Goal: Task Accomplishment & Management: Use online tool/utility

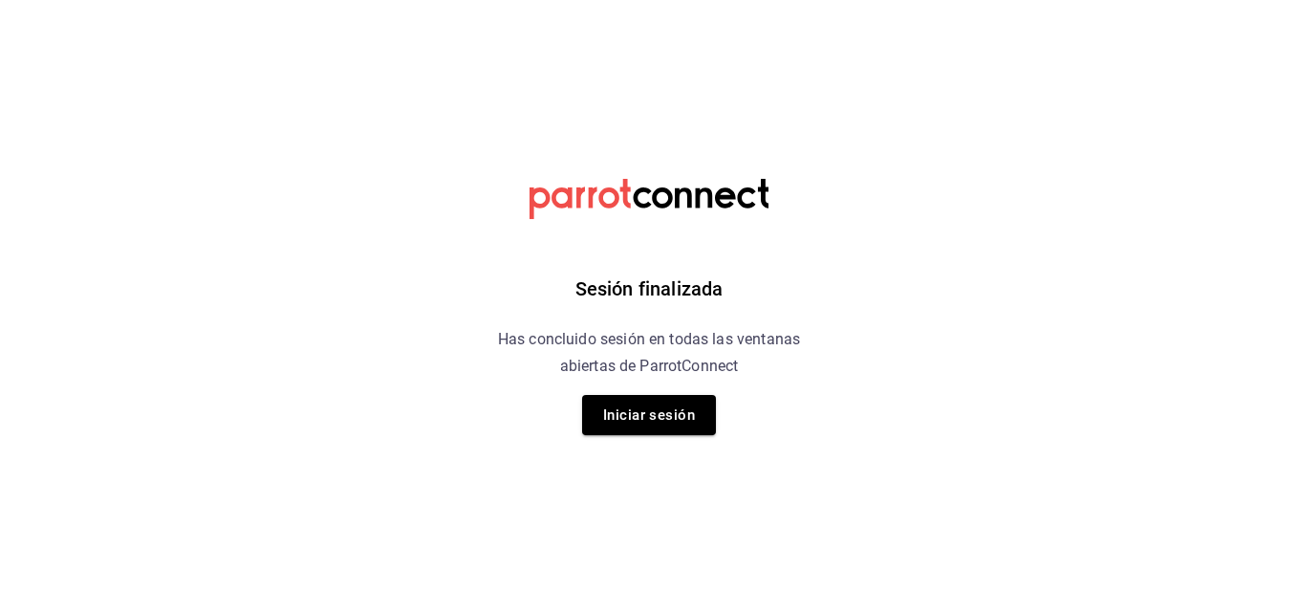
click at [643, 421] on button "Iniciar sesión" at bounding box center [649, 415] width 134 height 40
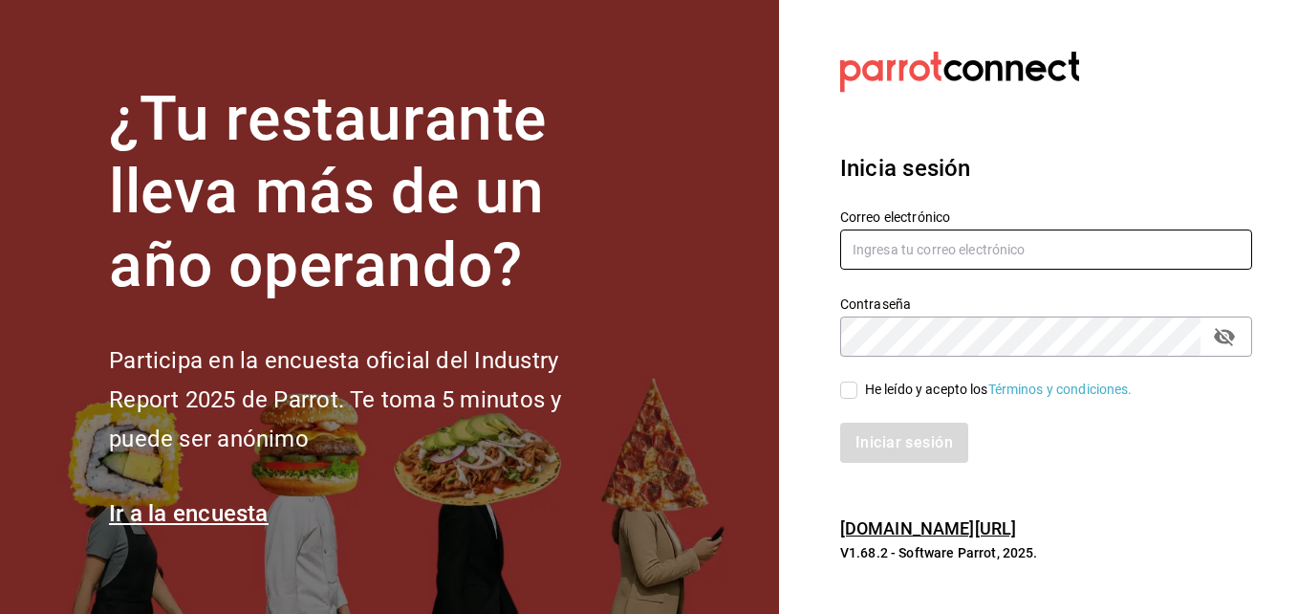
type input "erick.felipe@grupocosteno.com"
click at [853, 389] on input "He leído y acepto los Términos y condiciones." at bounding box center [848, 389] width 17 height 17
checkbox input "true"
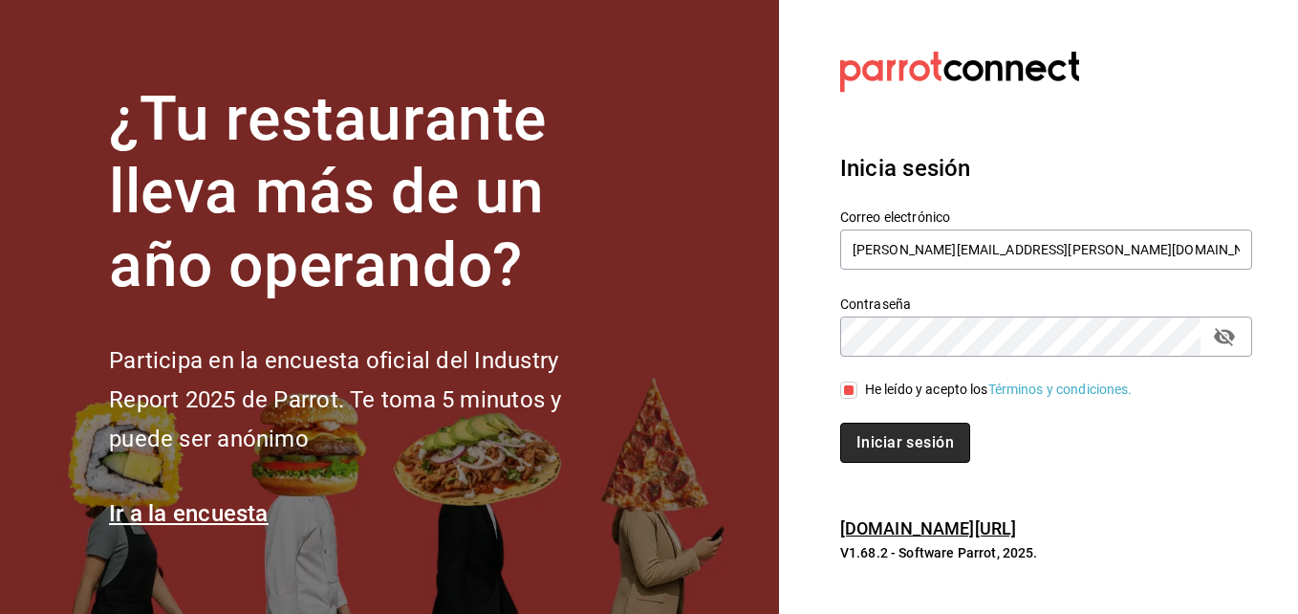
click at [893, 430] on button "Iniciar sesión" at bounding box center [905, 443] width 130 height 40
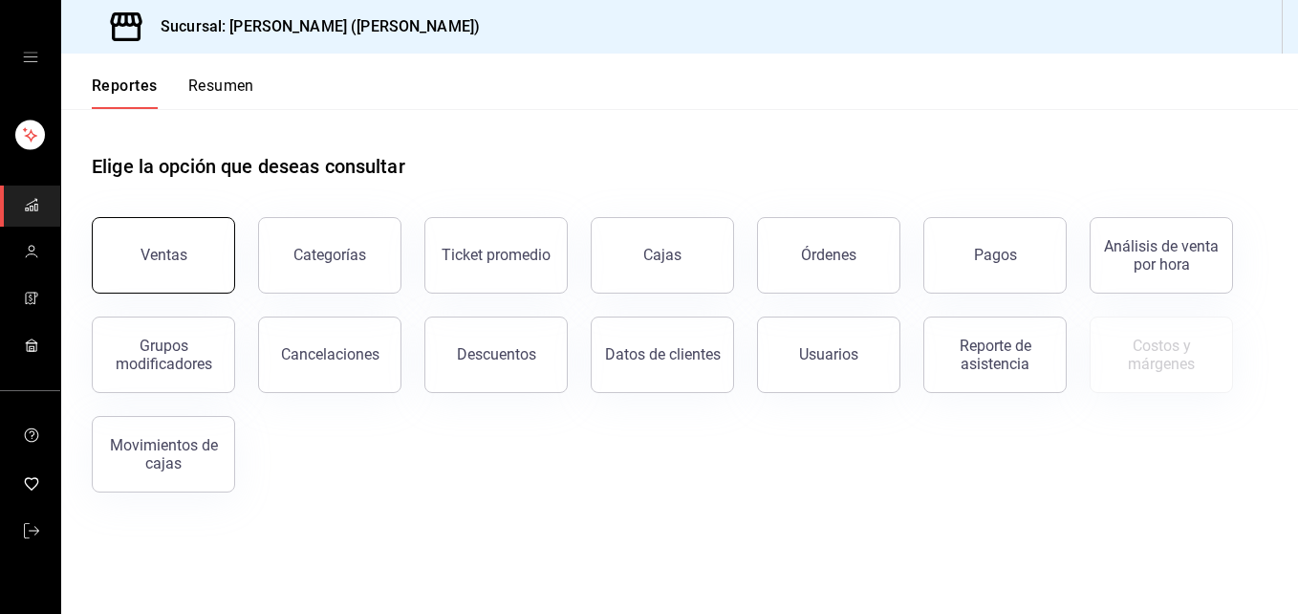
click at [139, 258] on button "Ventas" at bounding box center [163, 255] width 143 height 76
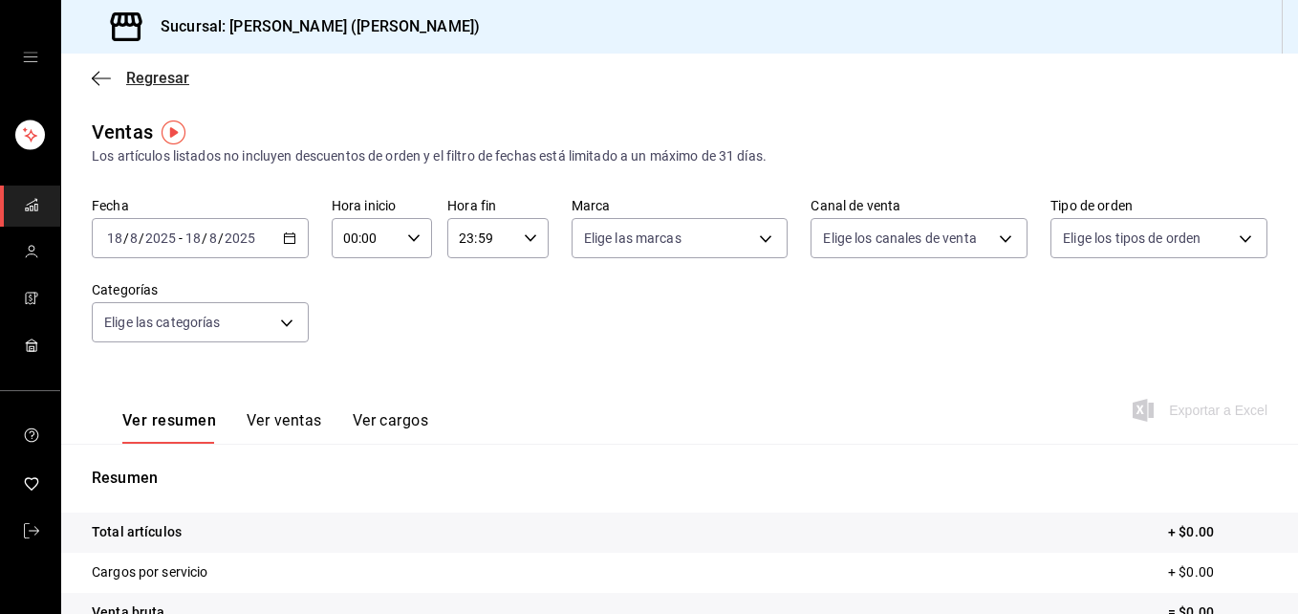
click at [93, 73] on icon "button" at bounding box center [101, 78] width 19 height 17
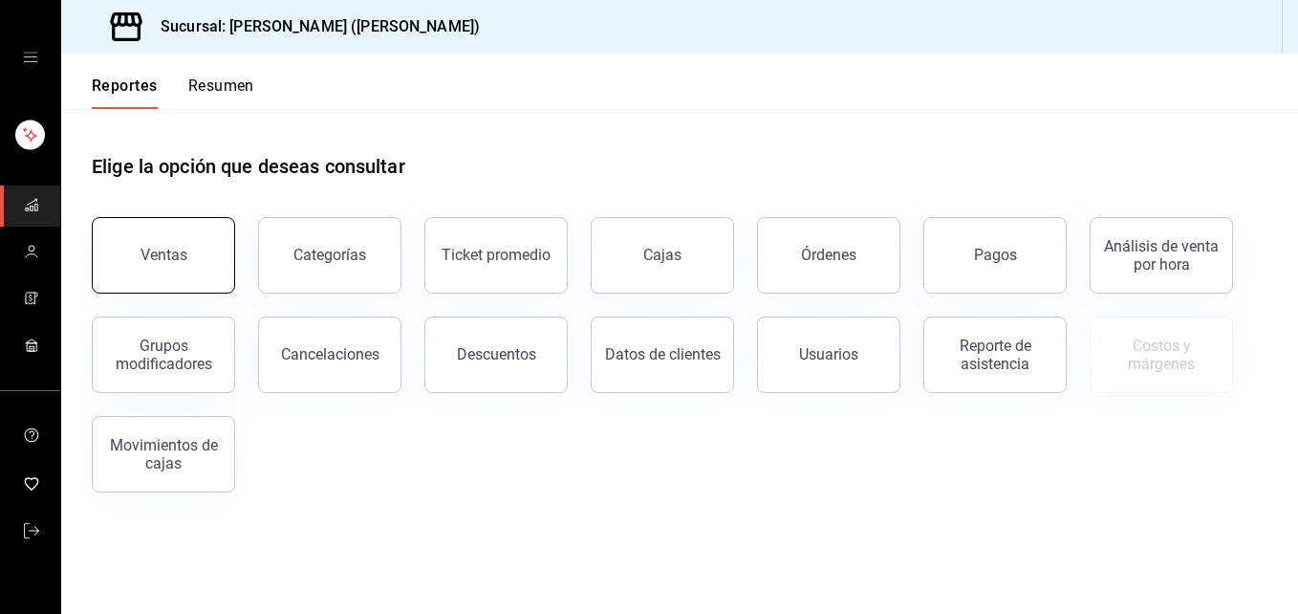
click at [192, 277] on button "Ventas" at bounding box center [163, 255] width 143 height 76
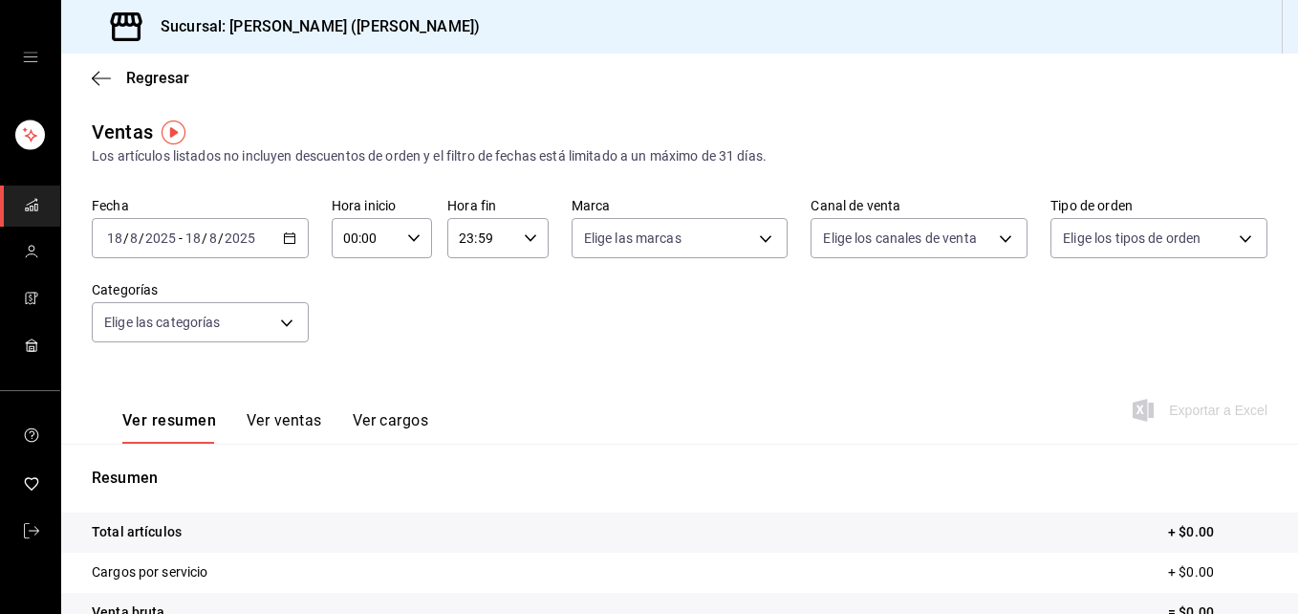
click at [283, 241] on icon "button" at bounding box center [289, 237] width 13 height 13
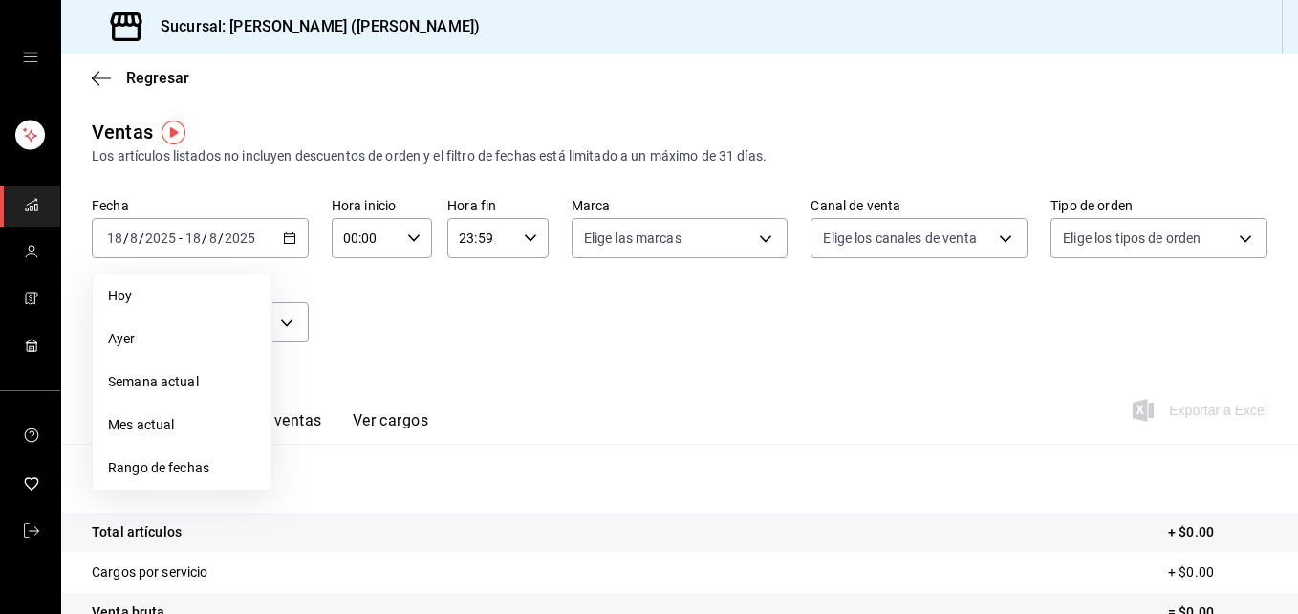
click at [119, 340] on span "Ayer" at bounding box center [182, 339] width 148 height 20
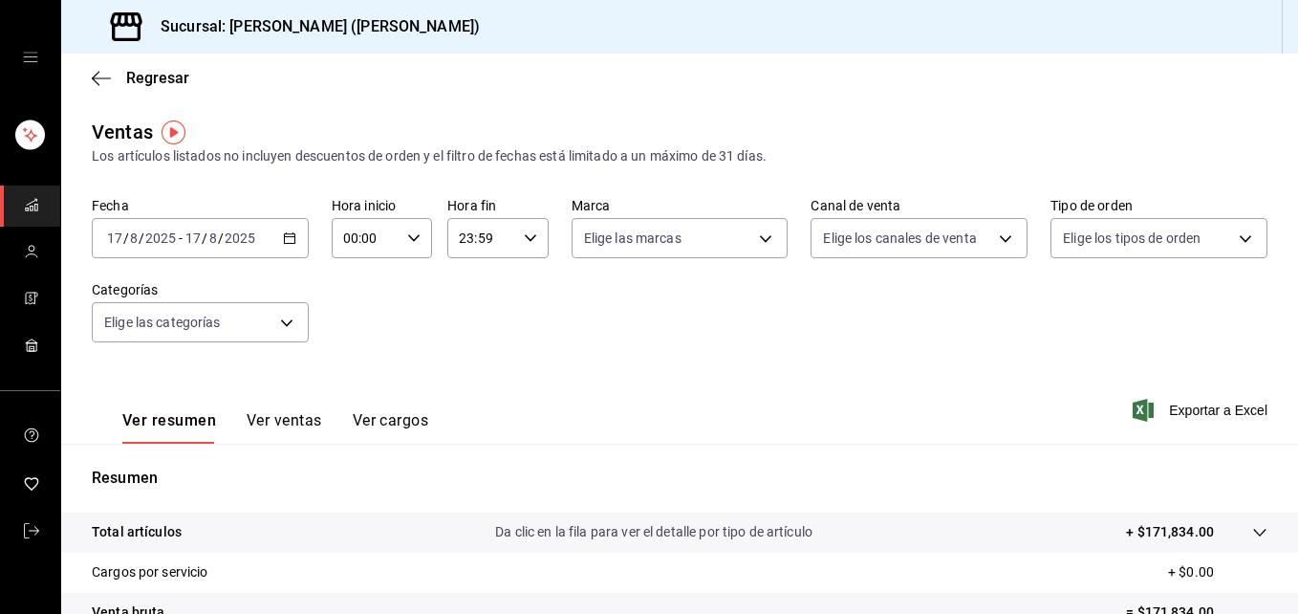
click at [295, 232] on div "[DATE] [DATE] - [DATE] [DATE]" at bounding box center [200, 238] width 217 height 40
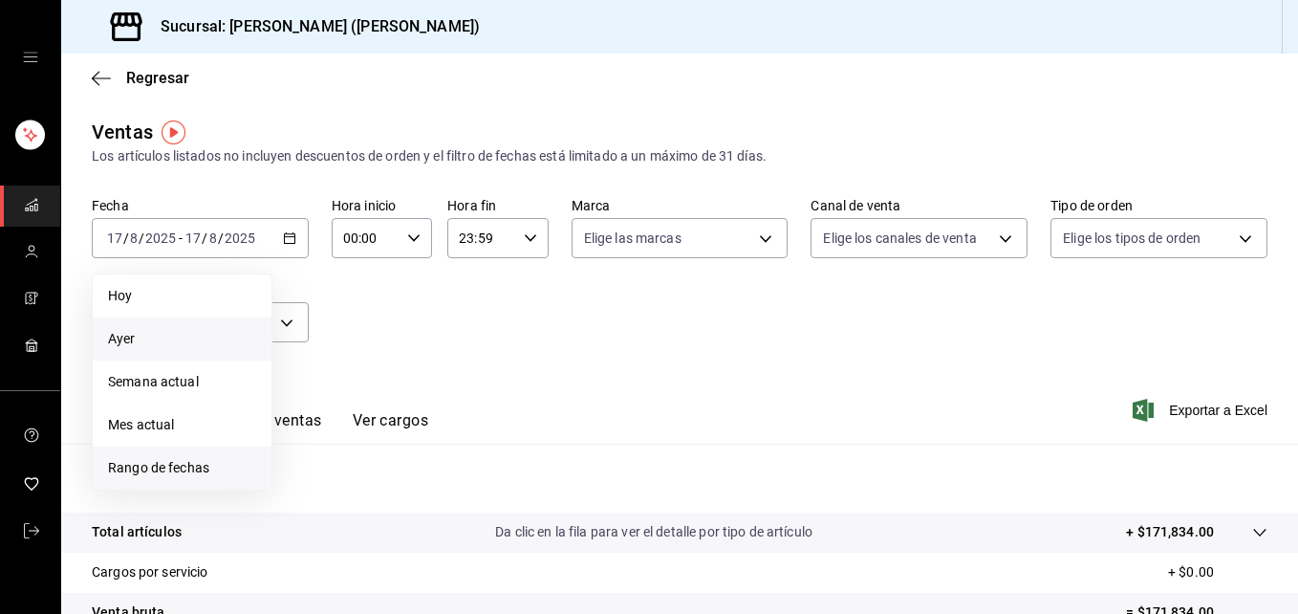
click at [196, 465] on span "Rango de fechas" at bounding box center [182, 468] width 148 height 20
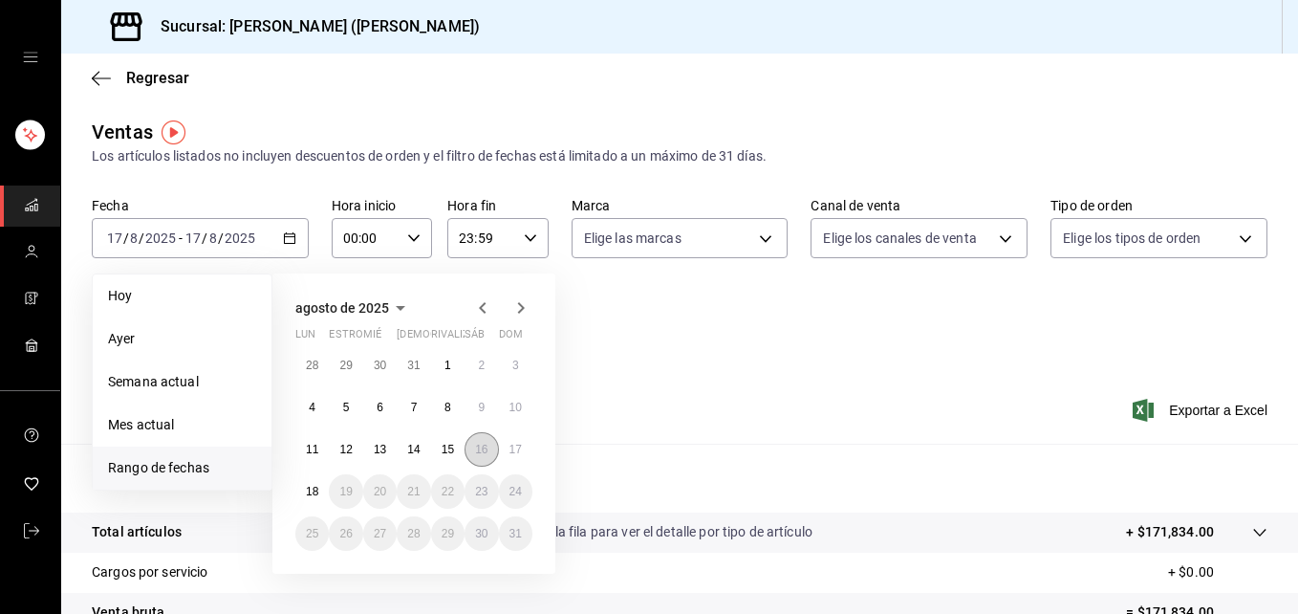
click at [472, 448] on button "16" at bounding box center [481, 449] width 33 height 34
drag, startPoint x: 511, startPoint y: 446, endPoint x: 464, endPoint y: 382, distance: 79.9
click at [512, 438] on button "17" at bounding box center [515, 449] width 33 height 34
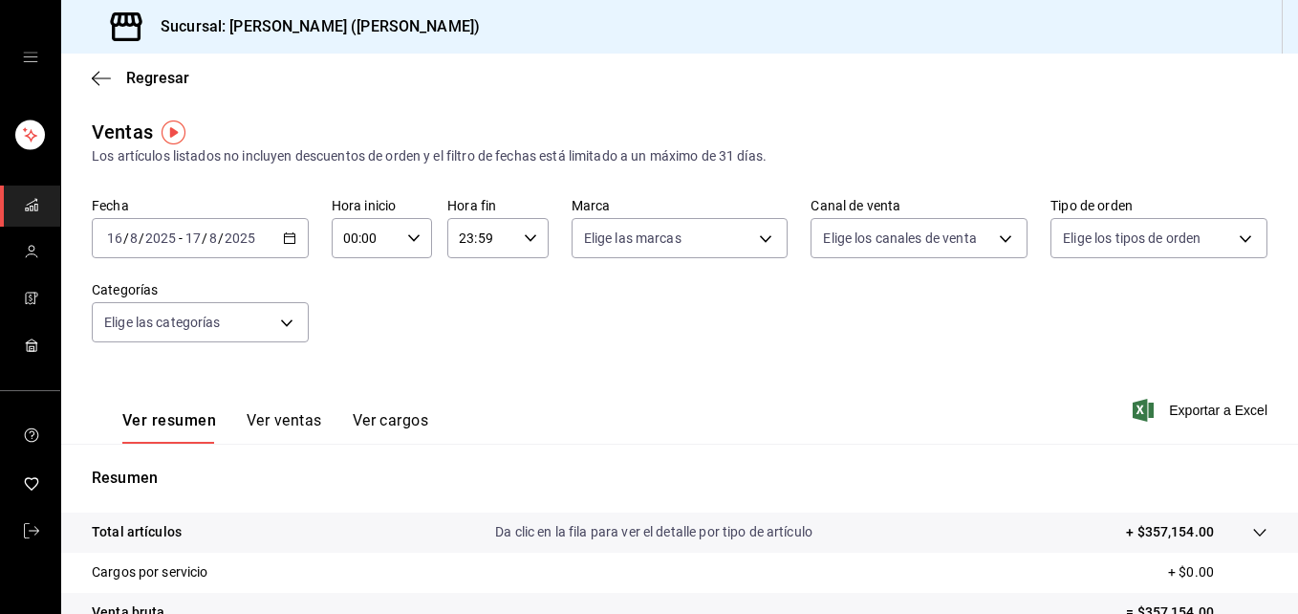
click at [402, 247] on div "00:00 Hora inicio" at bounding box center [382, 238] width 100 height 40
click at [353, 377] on span "06" at bounding box center [353, 370] width 19 height 15
click at [355, 371] on span "06" at bounding box center [353, 370] width 19 height 15
click at [515, 307] on div at bounding box center [649, 307] width 1298 height 614
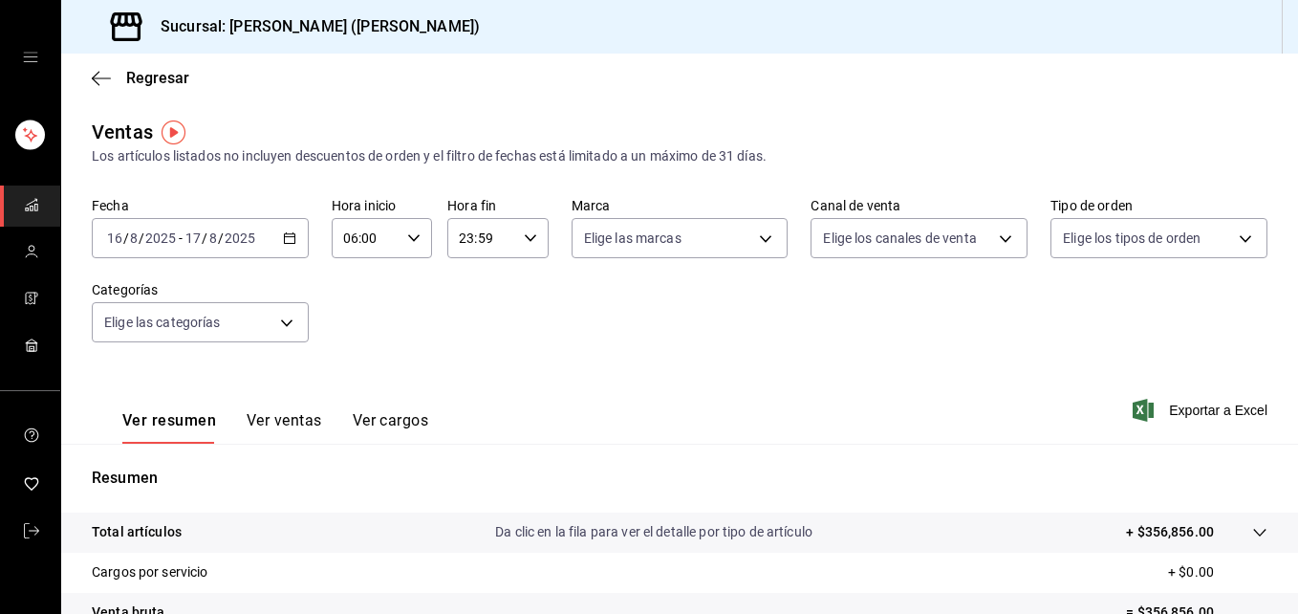
click at [296, 238] on div "[DATE] [DATE] - [DATE] [DATE]" at bounding box center [200, 238] width 217 height 40
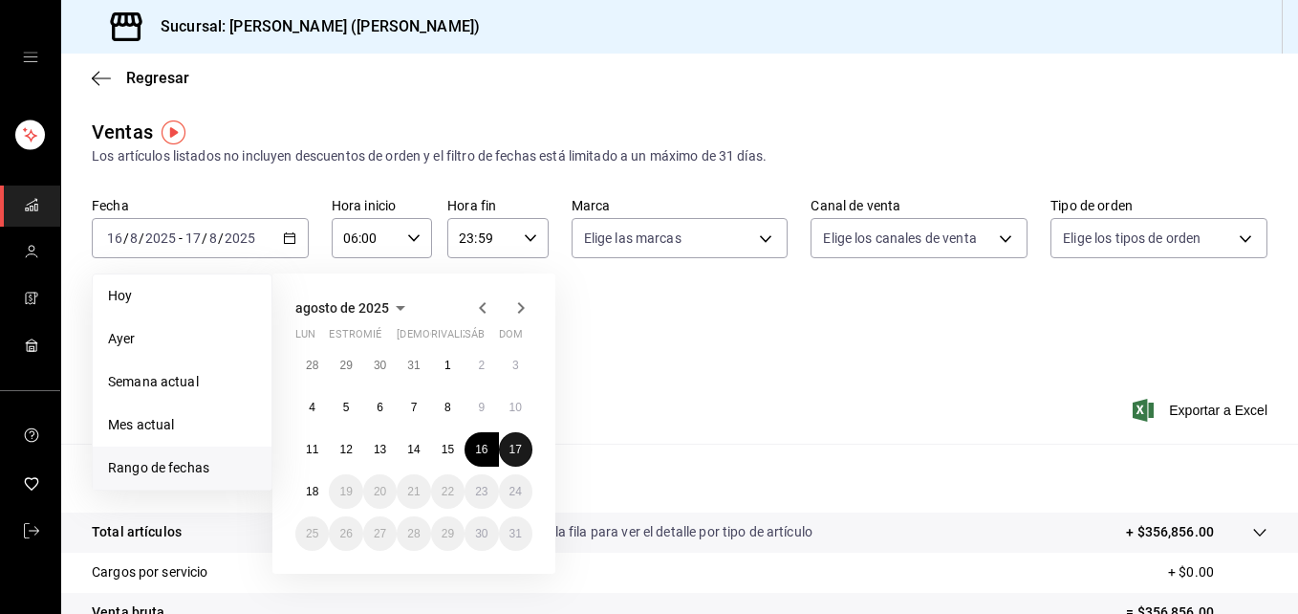
click at [519, 448] on abbr "17" at bounding box center [516, 449] width 12 height 13
click at [312, 493] on abbr "18" at bounding box center [312, 491] width 12 height 13
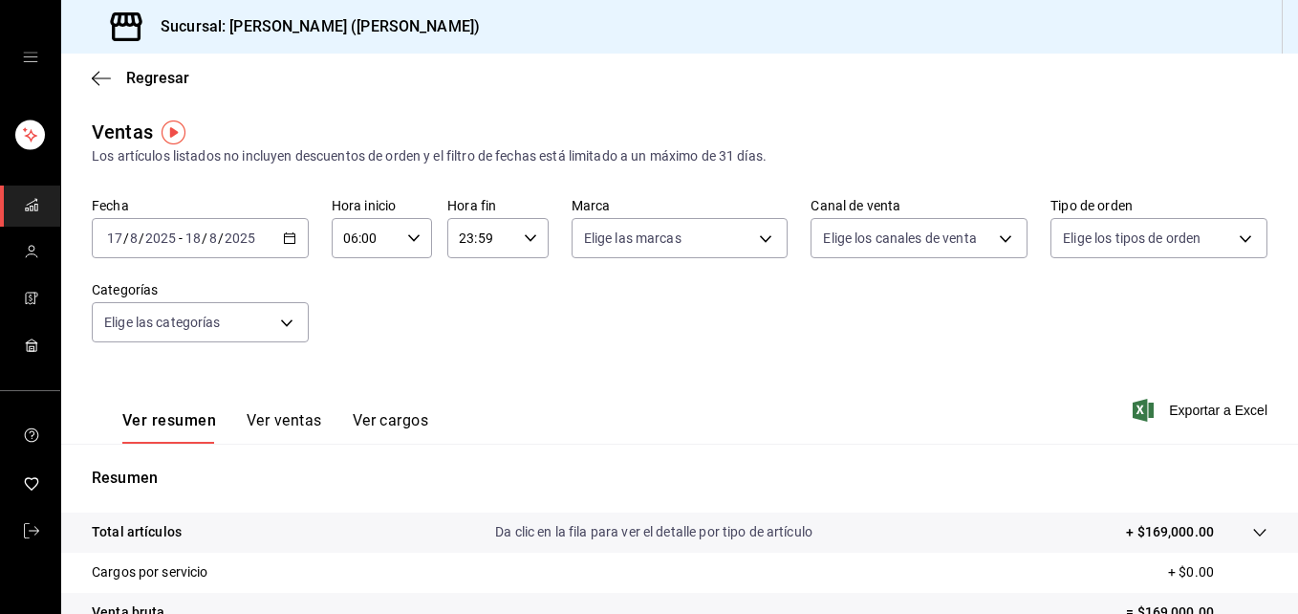
click at [293, 242] on div "[DATE] [DATE] - [DATE] [DATE]" at bounding box center [200, 238] width 217 height 40
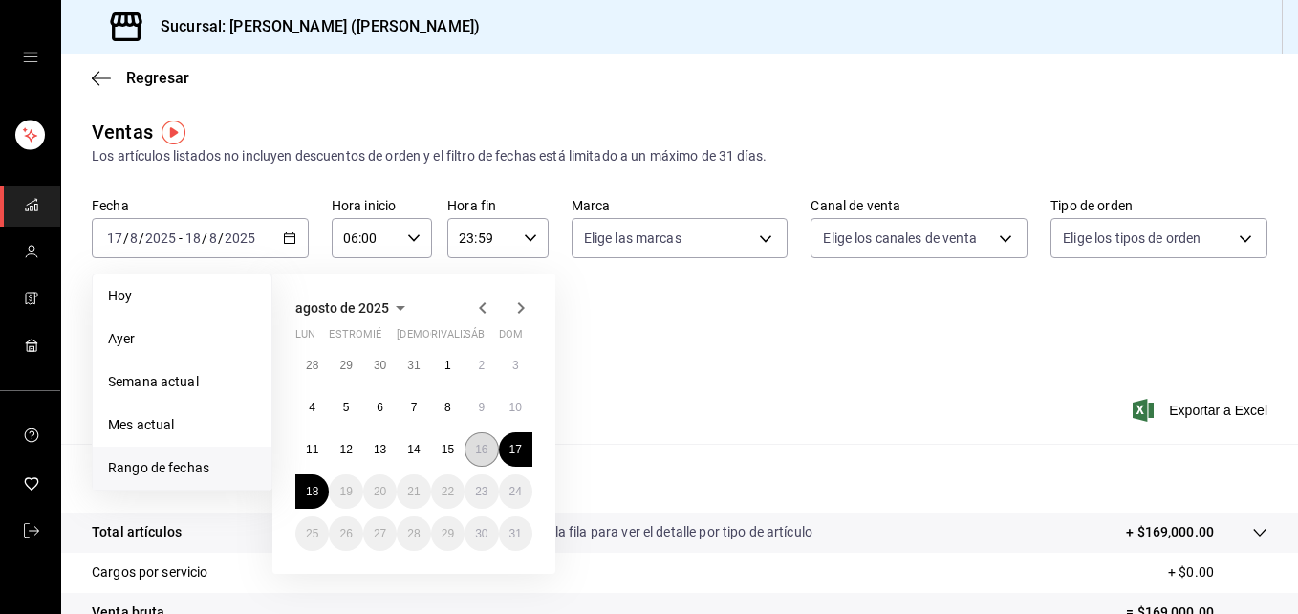
click at [484, 450] on abbr "16" at bounding box center [481, 449] width 12 height 13
click at [518, 441] on button "17" at bounding box center [515, 449] width 33 height 34
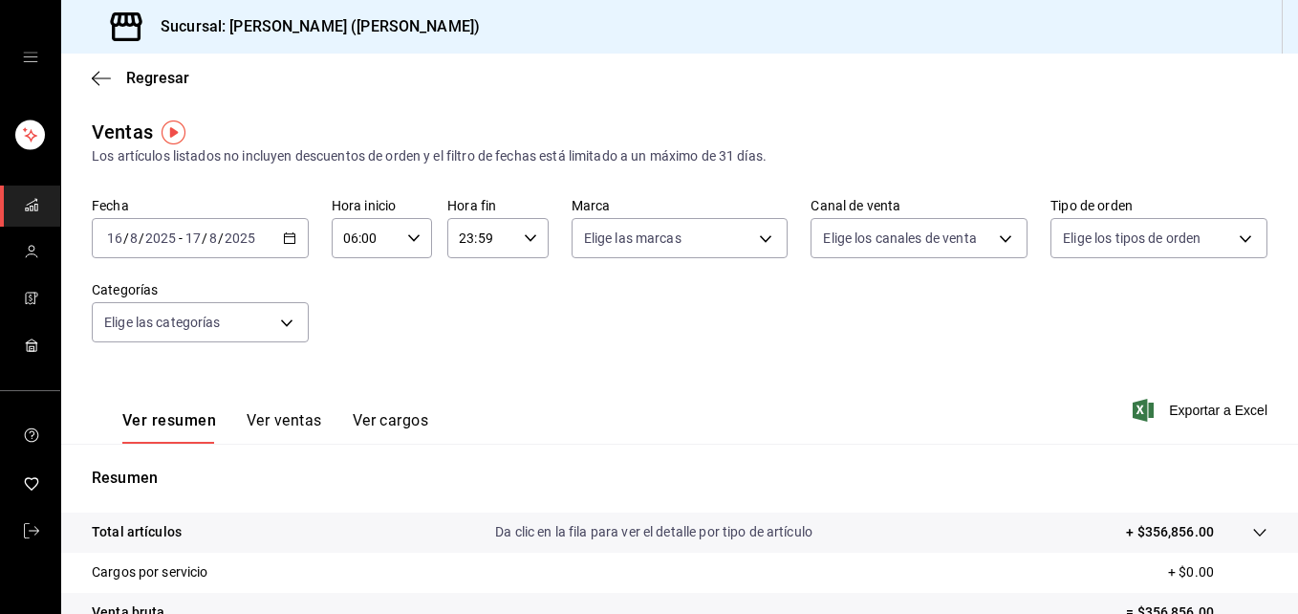
click at [409, 235] on icon "button" at bounding box center [413, 237] width 13 height 13
click at [286, 246] on div at bounding box center [649, 307] width 1298 height 614
click at [286, 246] on div "[DATE] [DATE] - [DATE] [DATE]" at bounding box center [200, 238] width 217 height 40
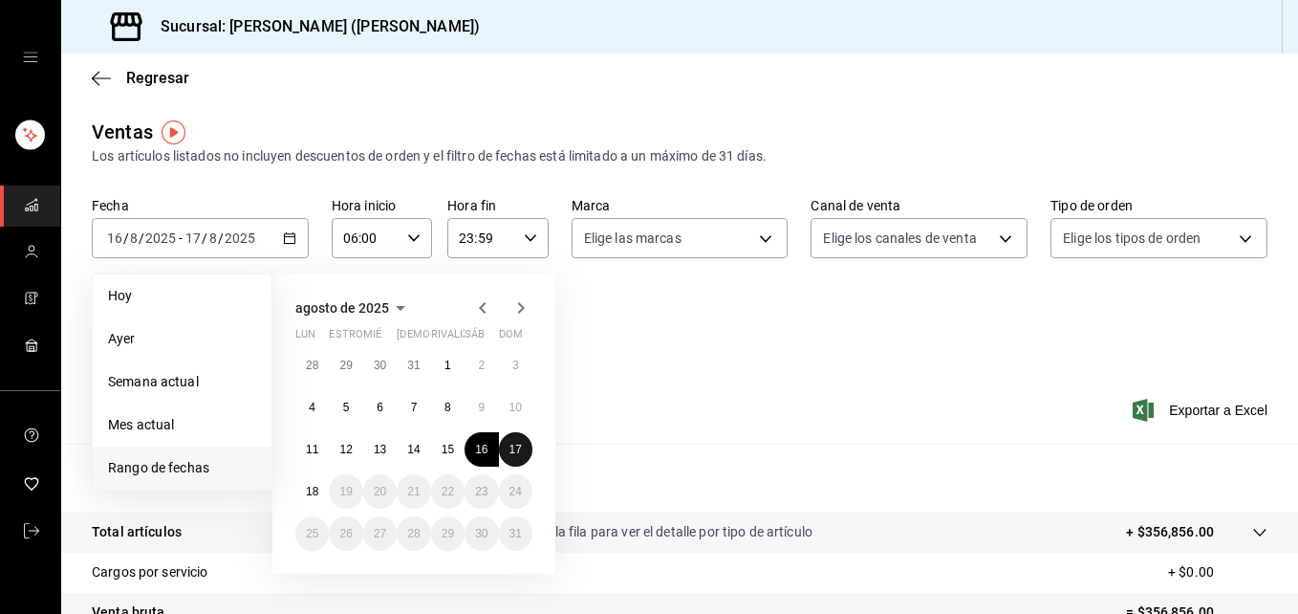
click at [517, 446] on abbr "17" at bounding box center [516, 449] width 12 height 13
click at [321, 493] on button "18" at bounding box center [311, 491] width 33 height 34
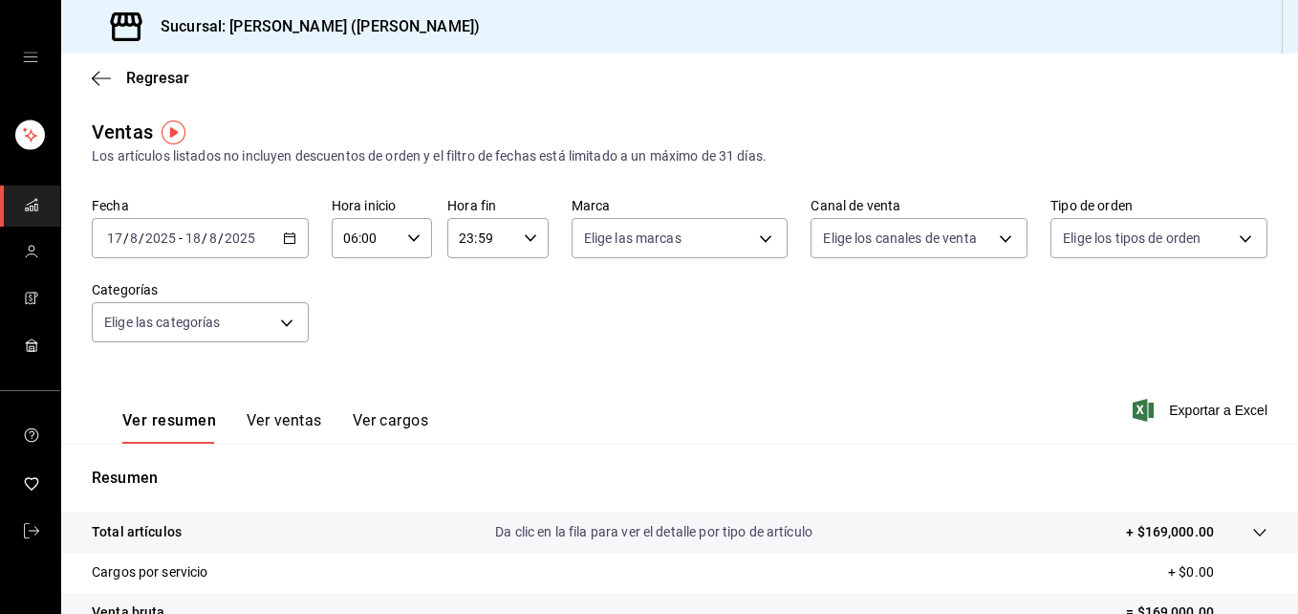
click at [416, 245] on div "06:00 Hora inicio" at bounding box center [382, 238] width 100 height 40
click at [350, 285] on span "08" at bounding box center [353, 282] width 19 height 15
type input "08:00"
click at [530, 237] on div at bounding box center [649, 307] width 1298 height 614
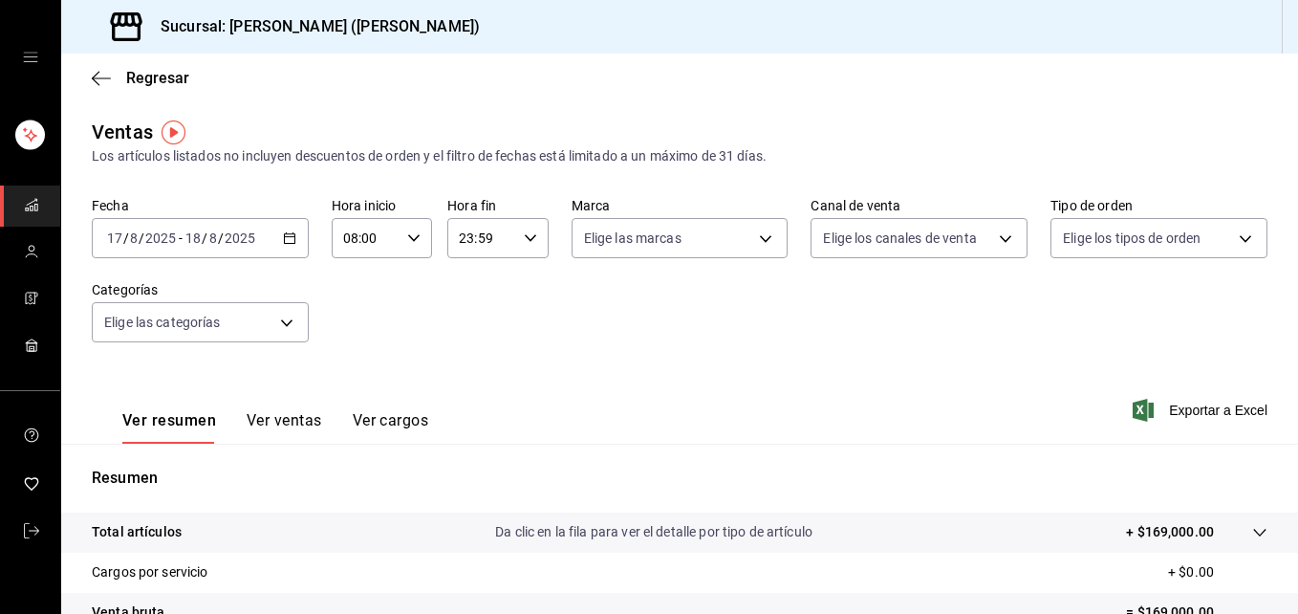
click at [526, 238] on icon "button" at bounding box center [530, 237] width 13 height 13
click at [468, 322] on button "05" at bounding box center [468, 333] width 42 height 38
type input "05:59"
click at [406, 236] on div at bounding box center [649, 307] width 1298 height 614
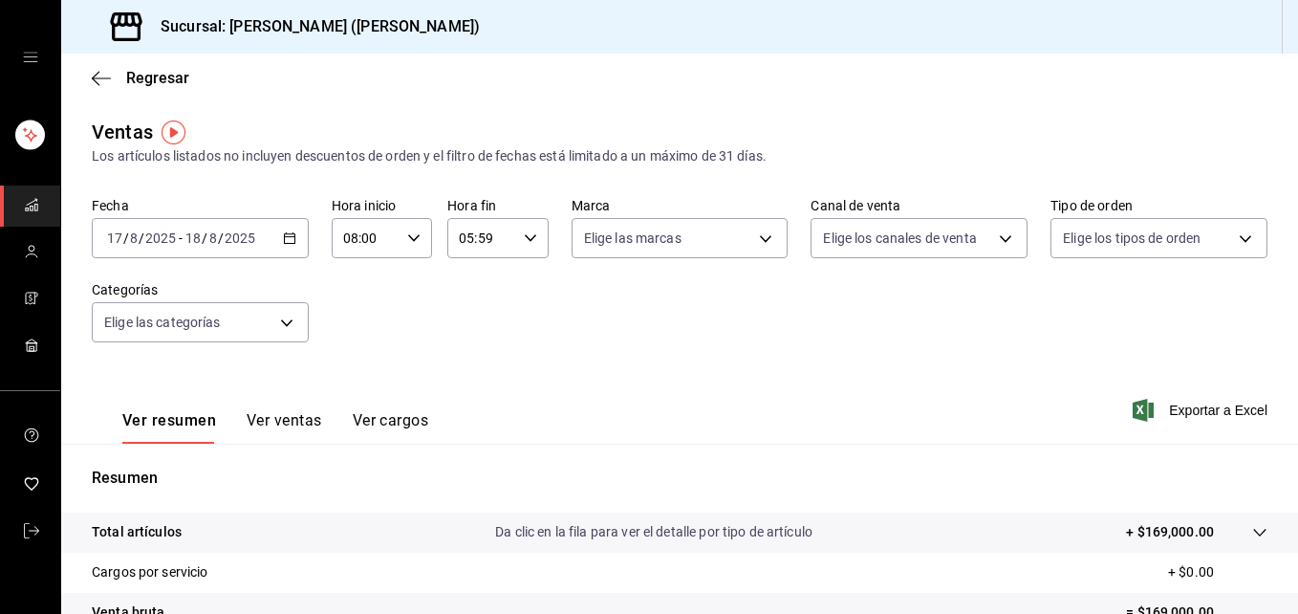
click at [411, 241] on icon "button" at bounding box center [413, 237] width 13 height 13
click at [285, 241] on div at bounding box center [649, 307] width 1298 height 614
click at [286, 240] on icon "button" at bounding box center [289, 237] width 13 height 13
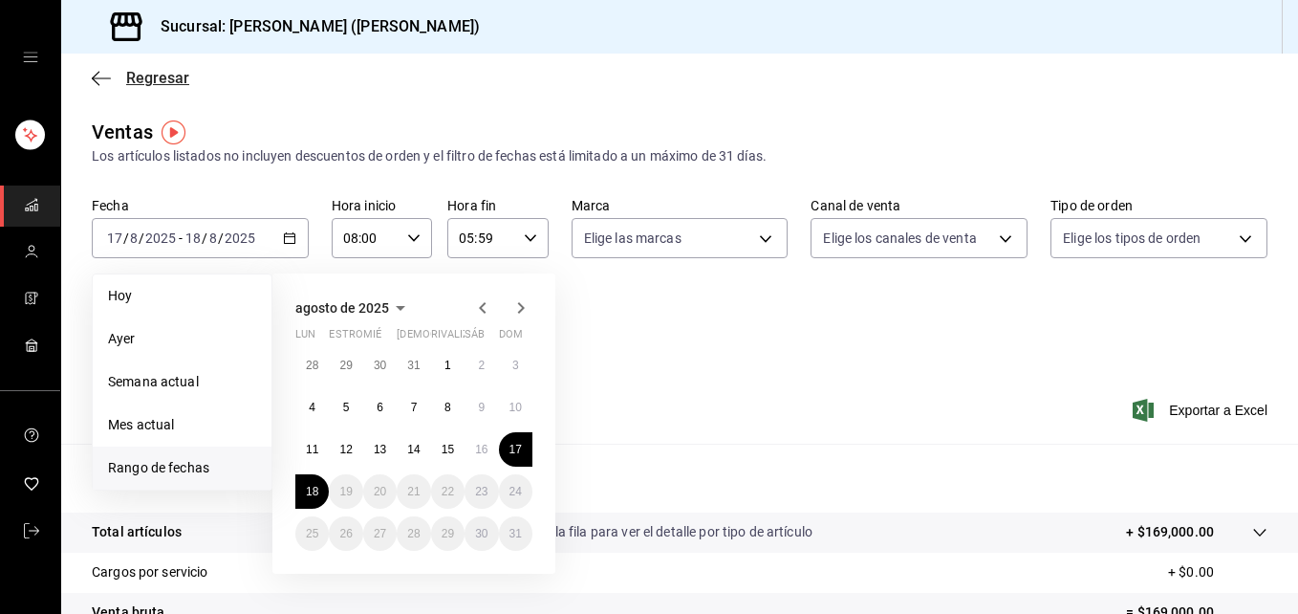
click at [102, 76] on icon "button" at bounding box center [101, 78] width 19 height 17
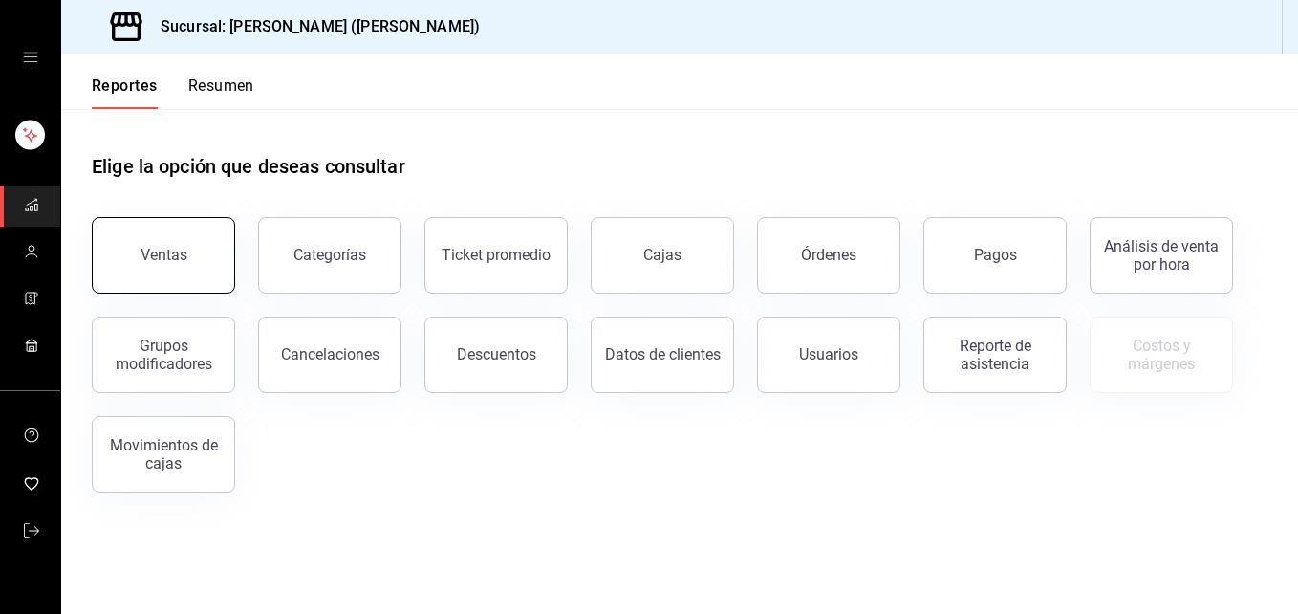
click at [103, 265] on button "Ventas" at bounding box center [163, 255] width 143 height 76
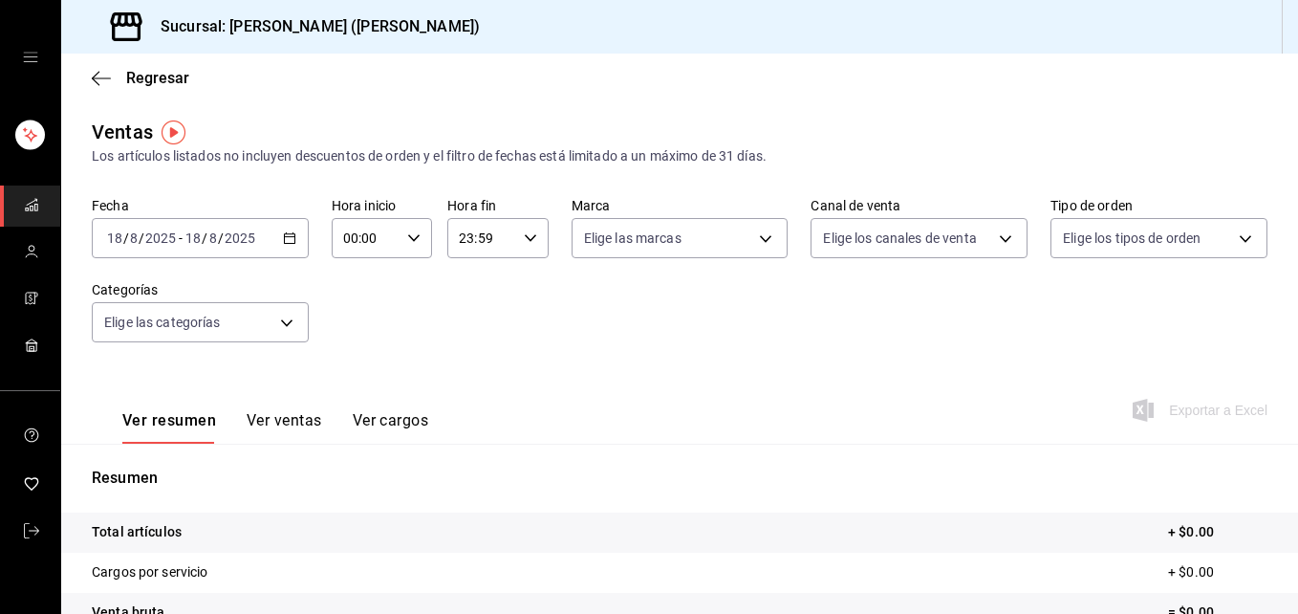
click at [277, 238] on div "[DATE] [DATE] - [DATE] [DATE]" at bounding box center [200, 238] width 217 height 40
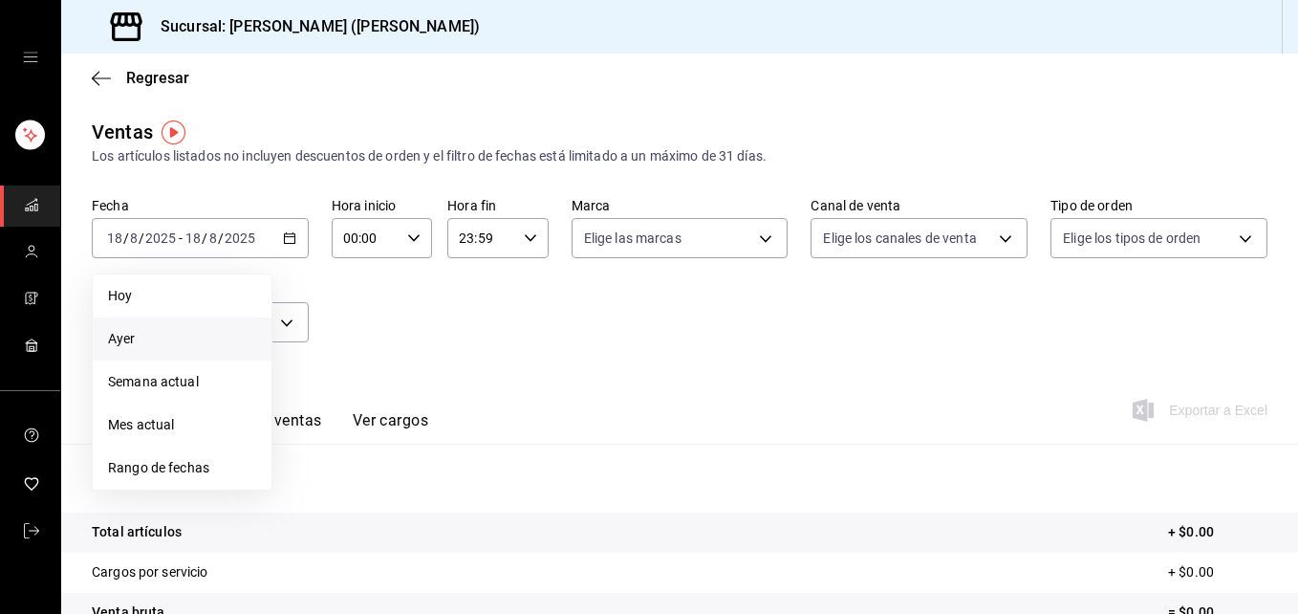
click at [162, 341] on span "Ayer" at bounding box center [182, 339] width 148 height 20
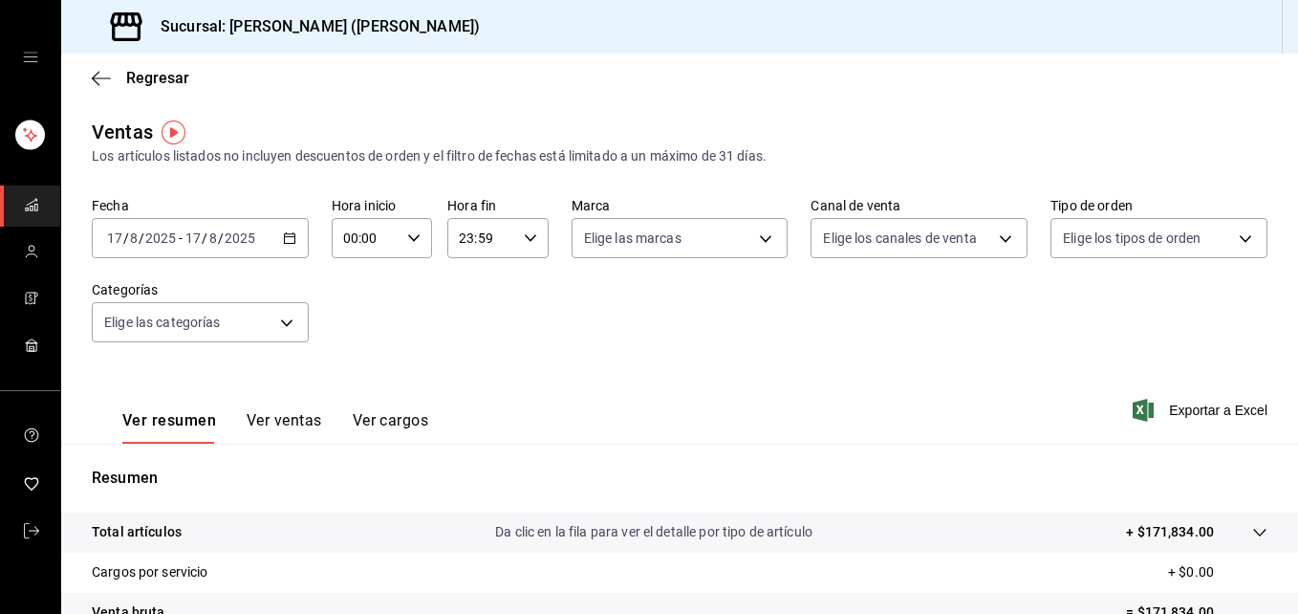
click at [409, 239] on \(Stroke\) "button" at bounding box center [413, 237] width 11 height 7
click at [354, 324] on span "05" at bounding box center [353, 324] width 19 height 15
type input "05:00"
click at [664, 325] on div at bounding box center [649, 307] width 1298 height 614
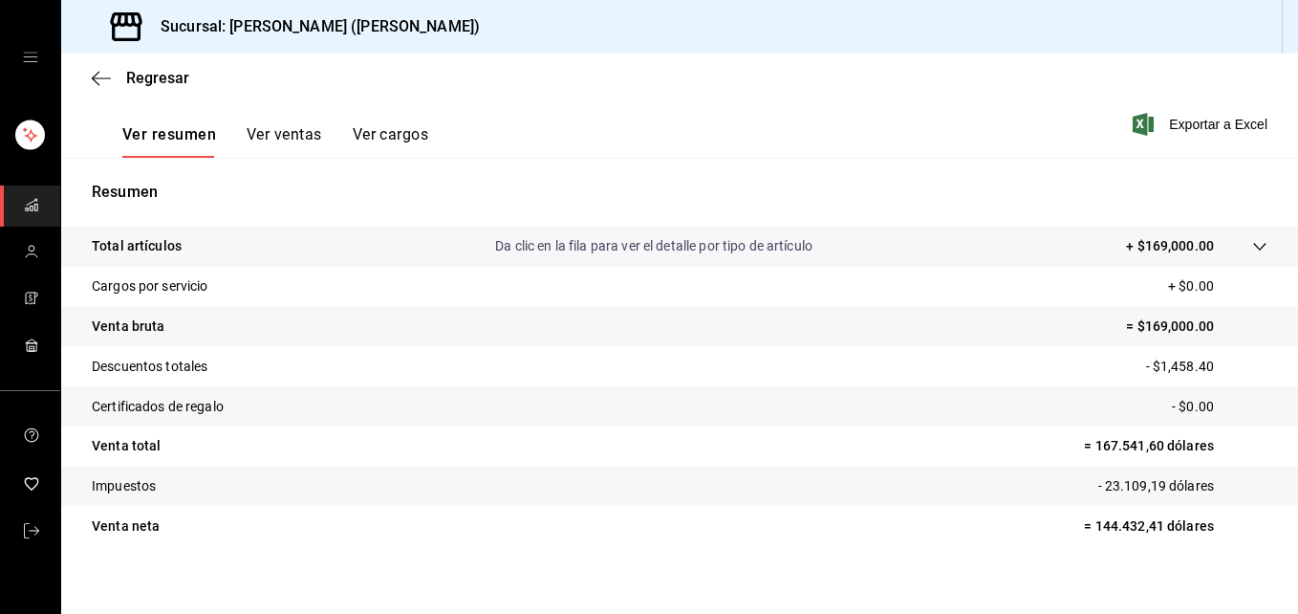
scroll to position [302, 0]
